Goal: Transaction & Acquisition: Subscribe to service/newsletter

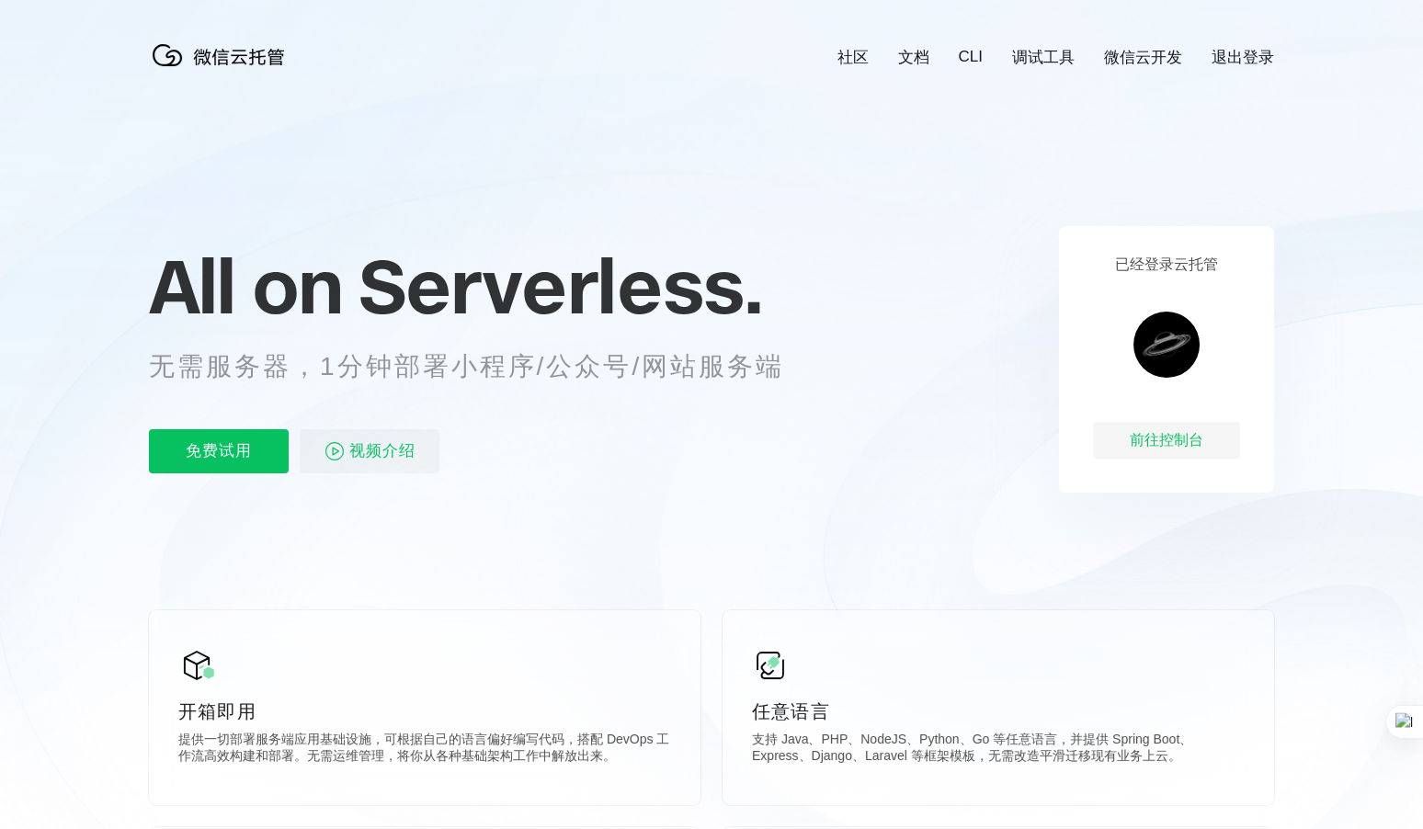
scroll to position [0, 3270]
click at [168, 450] on p "免费试用" at bounding box center [219, 451] width 140 height 44
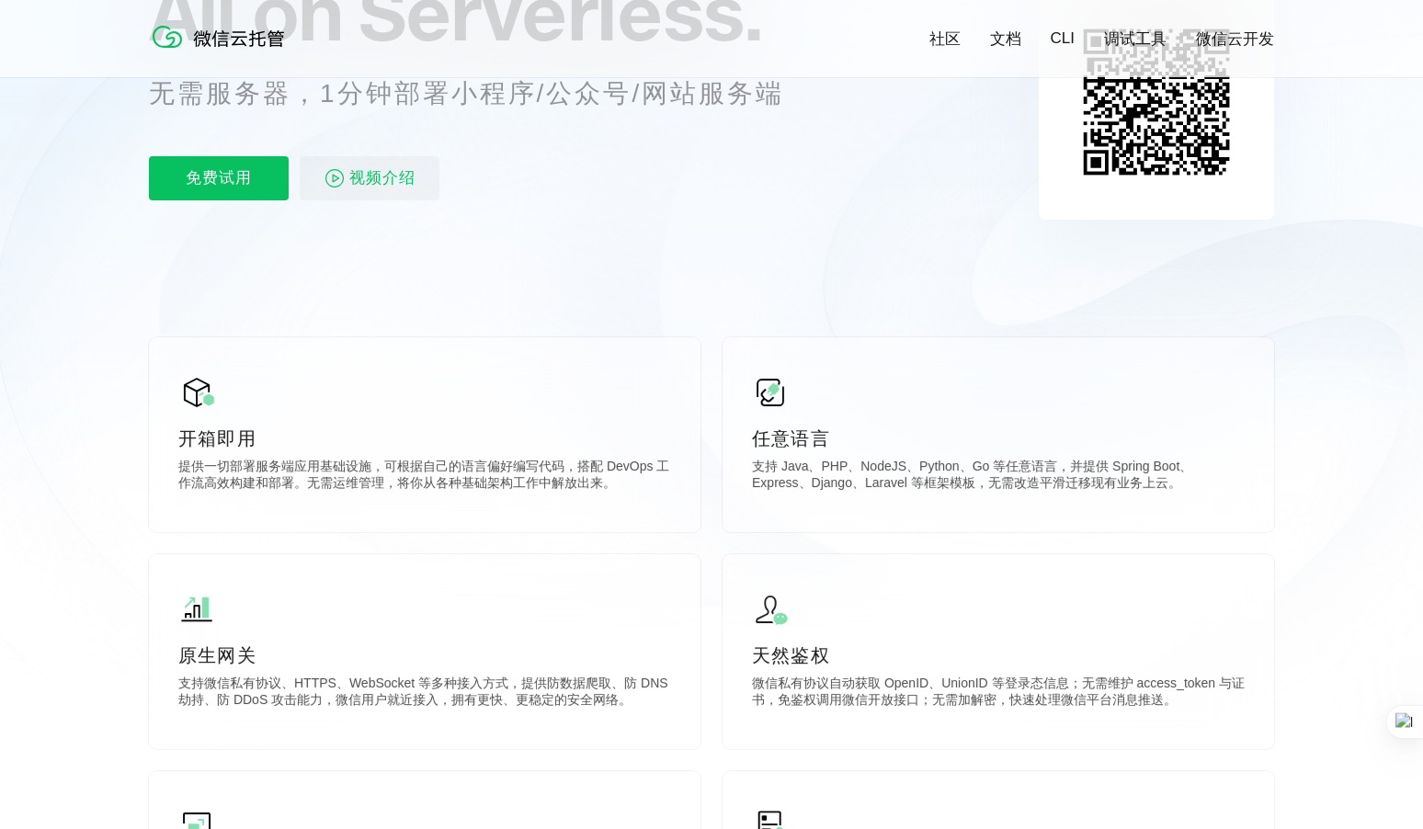
scroll to position [306, 0]
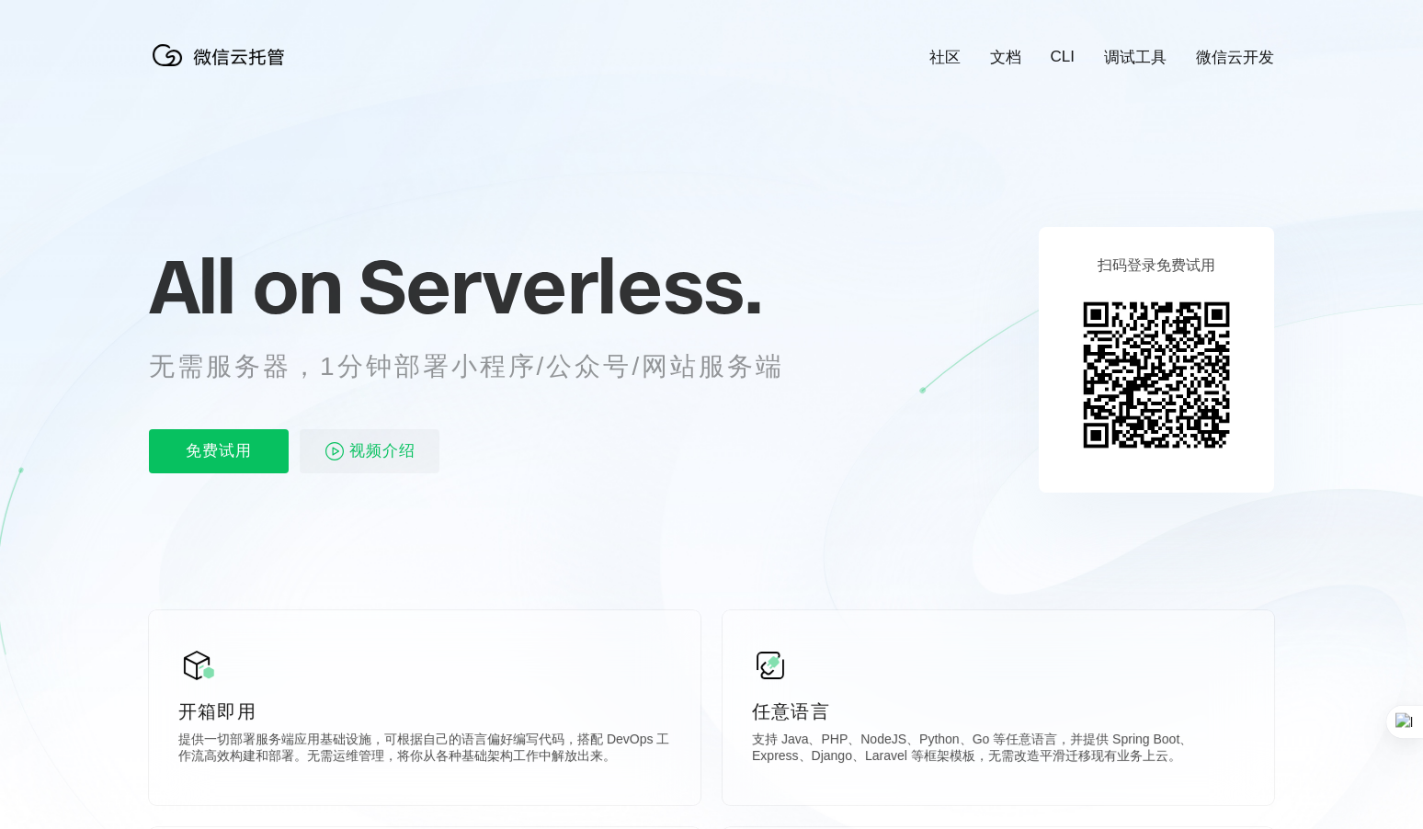
scroll to position [0, 3270]
